Goal: Transaction & Acquisition: Purchase product/service

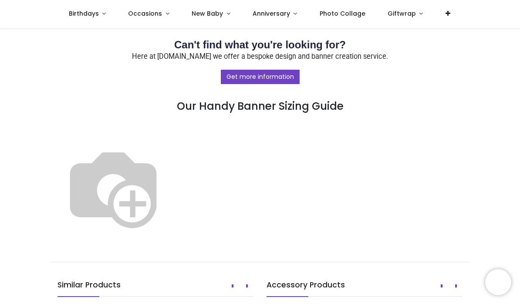
scroll to position [493, 0]
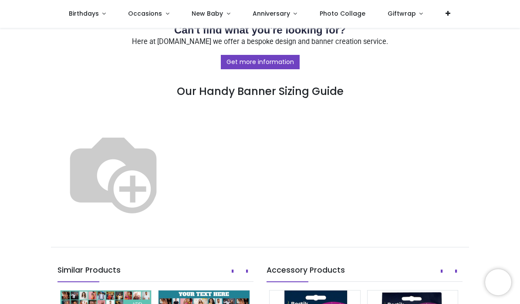
click at [169, 156] on img at bounding box center [112, 172] width 111 height 111
click at [169, 163] on img at bounding box center [112, 172] width 111 height 111
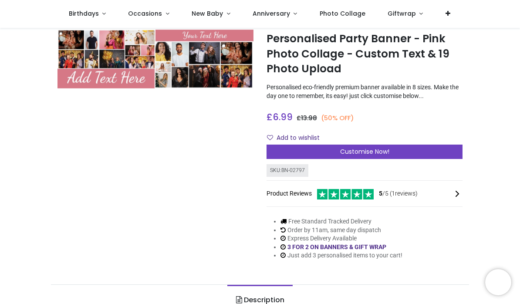
scroll to position [23, 0]
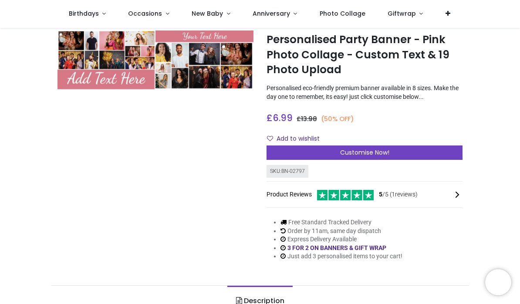
click at [393, 152] on div "Customise Now!" at bounding box center [364, 152] width 196 height 15
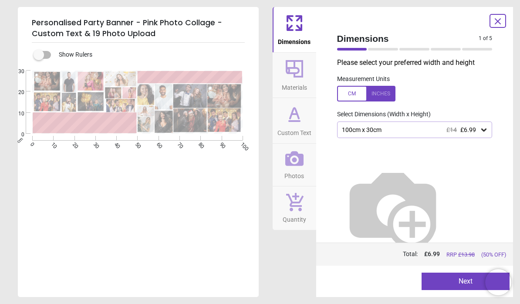
click at [481, 129] on icon at bounding box center [483, 129] width 9 height 9
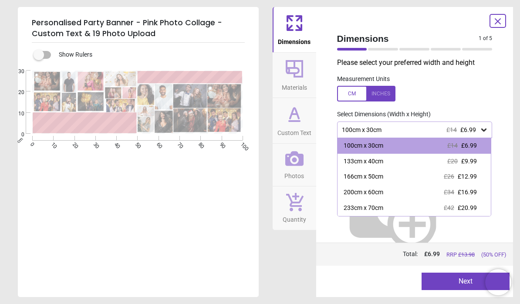
click at [393, 192] on div "200cm x 60cm £34 £16.99" at bounding box center [414, 193] width 154 height 16
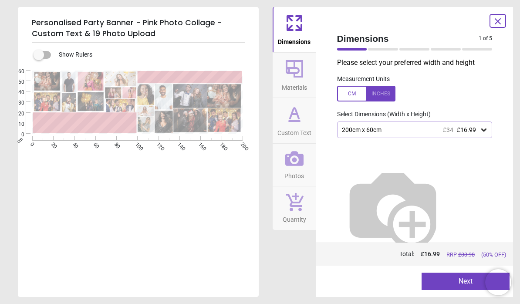
click at [446, 277] on button "Next" at bounding box center [465, 280] width 88 height 17
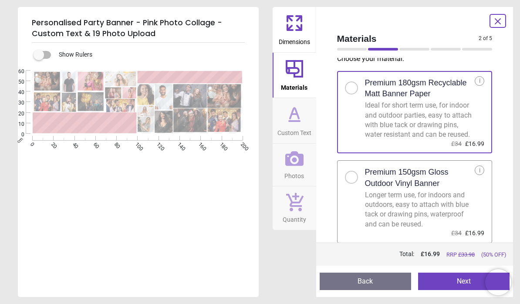
scroll to position [11, 0]
click at [354, 182] on div at bounding box center [351, 177] width 13 height 13
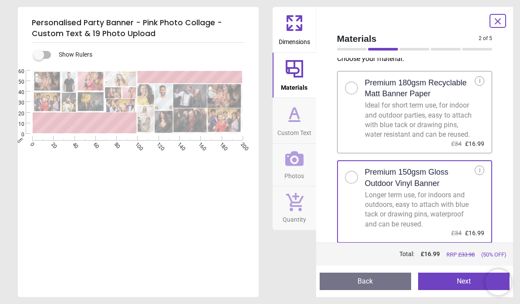
click at [453, 283] on button "Next" at bounding box center [463, 280] width 91 height 17
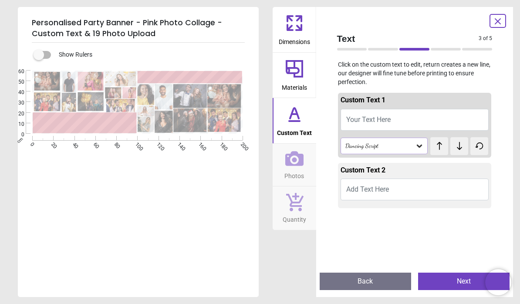
click at [422, 141] on icon at bounding box center [419, 145] width 9 height 9
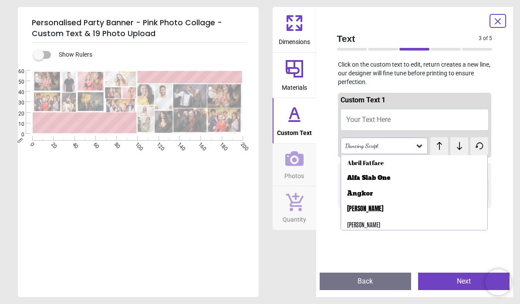
click at [372, 161] on div "Abril Fatface" at bounding box center [365, 162] width 37 height 9
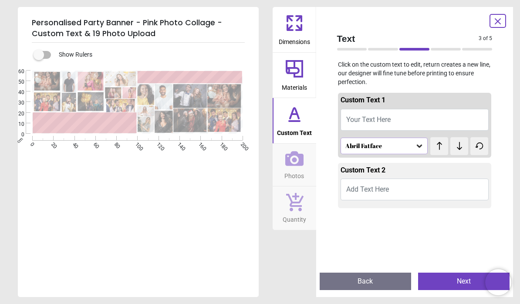
click at [369, 185] on span "Add Text Here" at bounding box center [367, 189] width 43 height 8
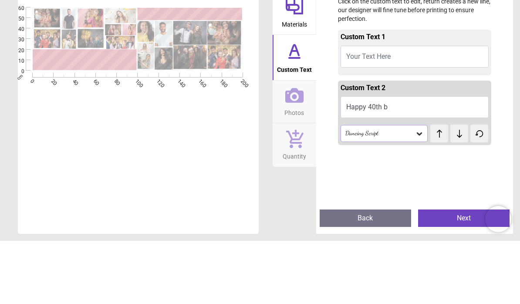
type textarea "**********"
click at [265, 117] on div "**********" at bounding box center [260, 152] width 520 height 304
